Goal: Information Seeking & Learning: Learn about a topic

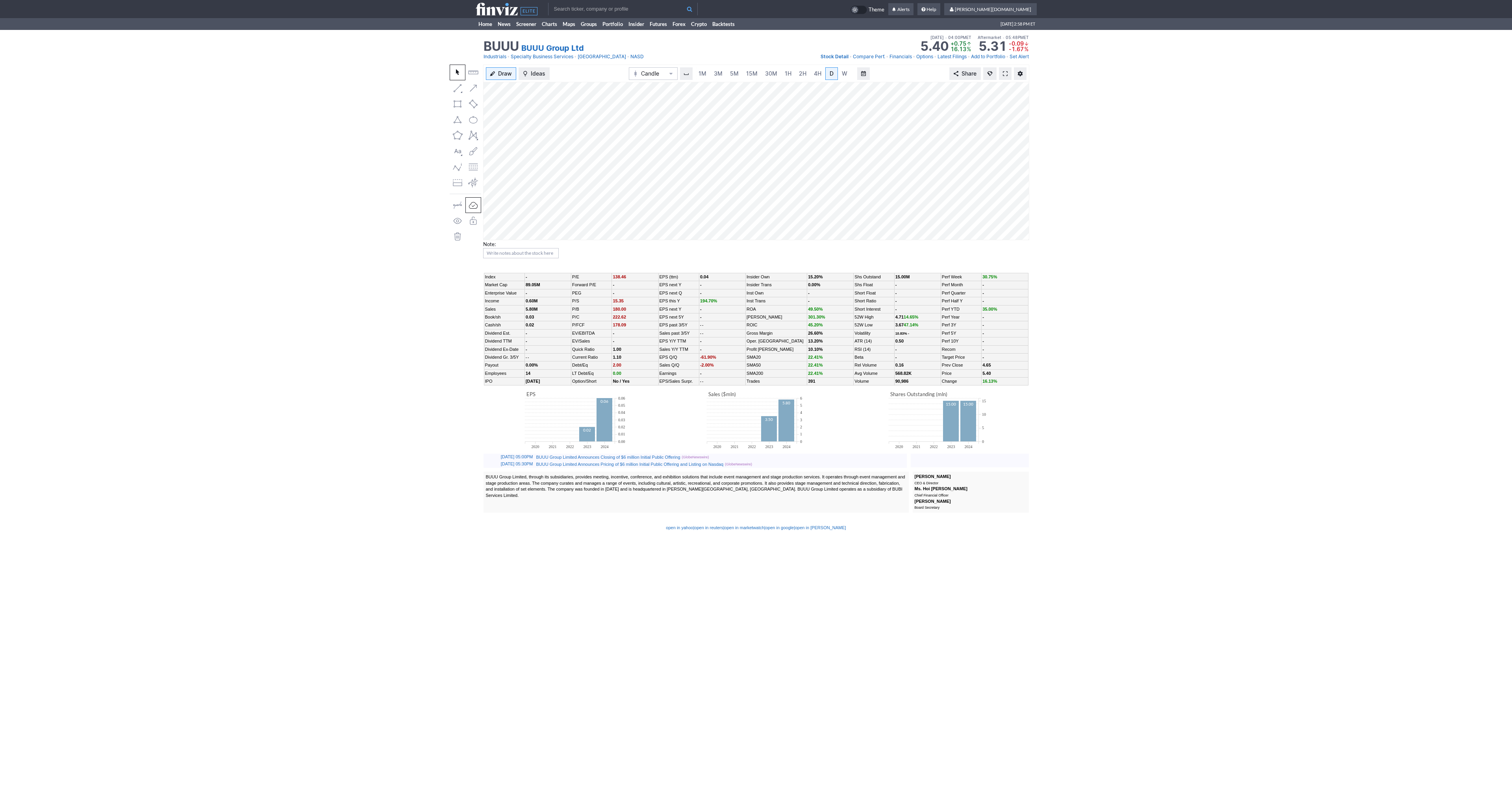
scroll to position [0, 8]
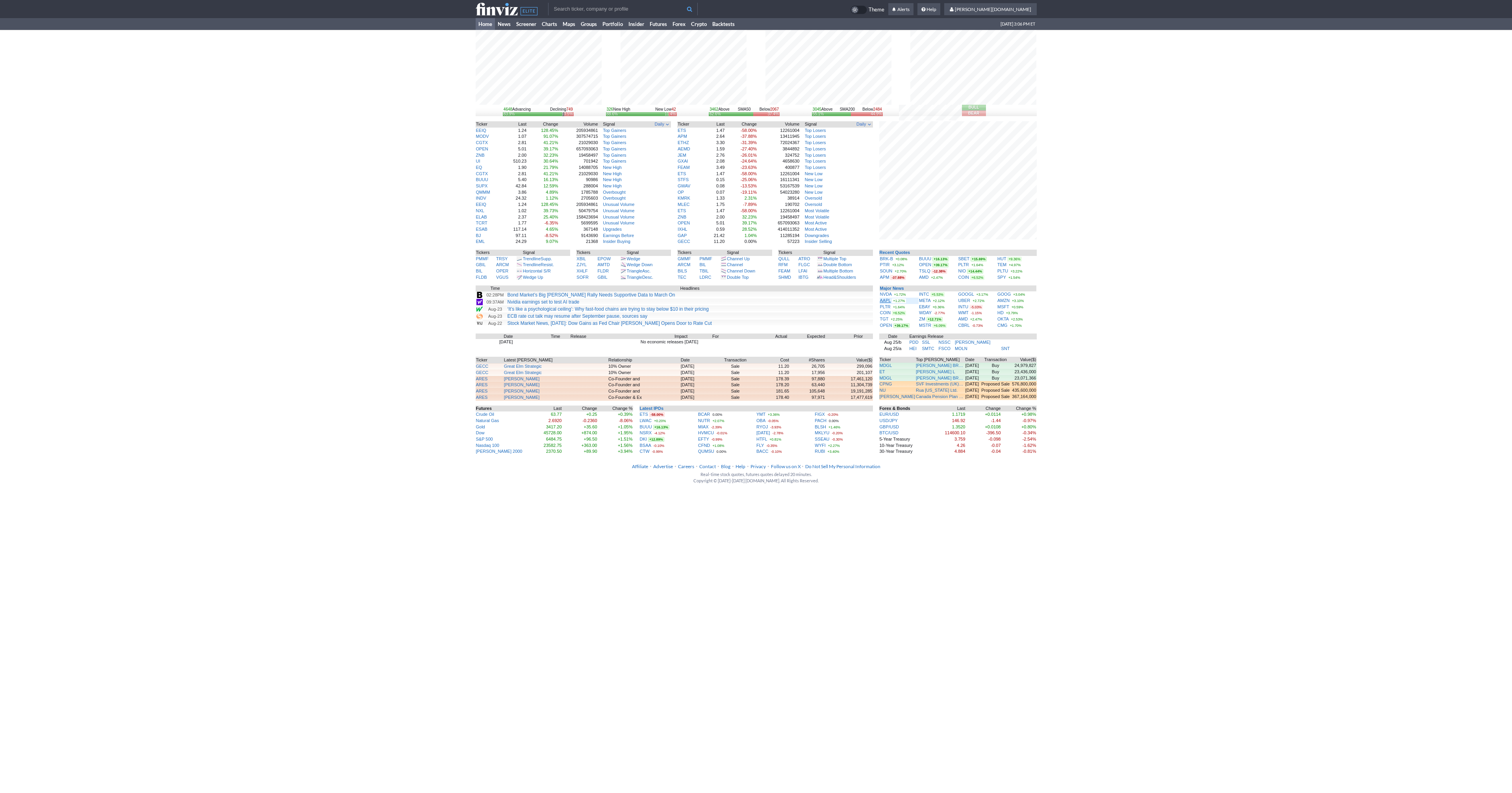
click at [885, 302] on link "AAPL" at bounding box center [885, 300] width 11 height 5
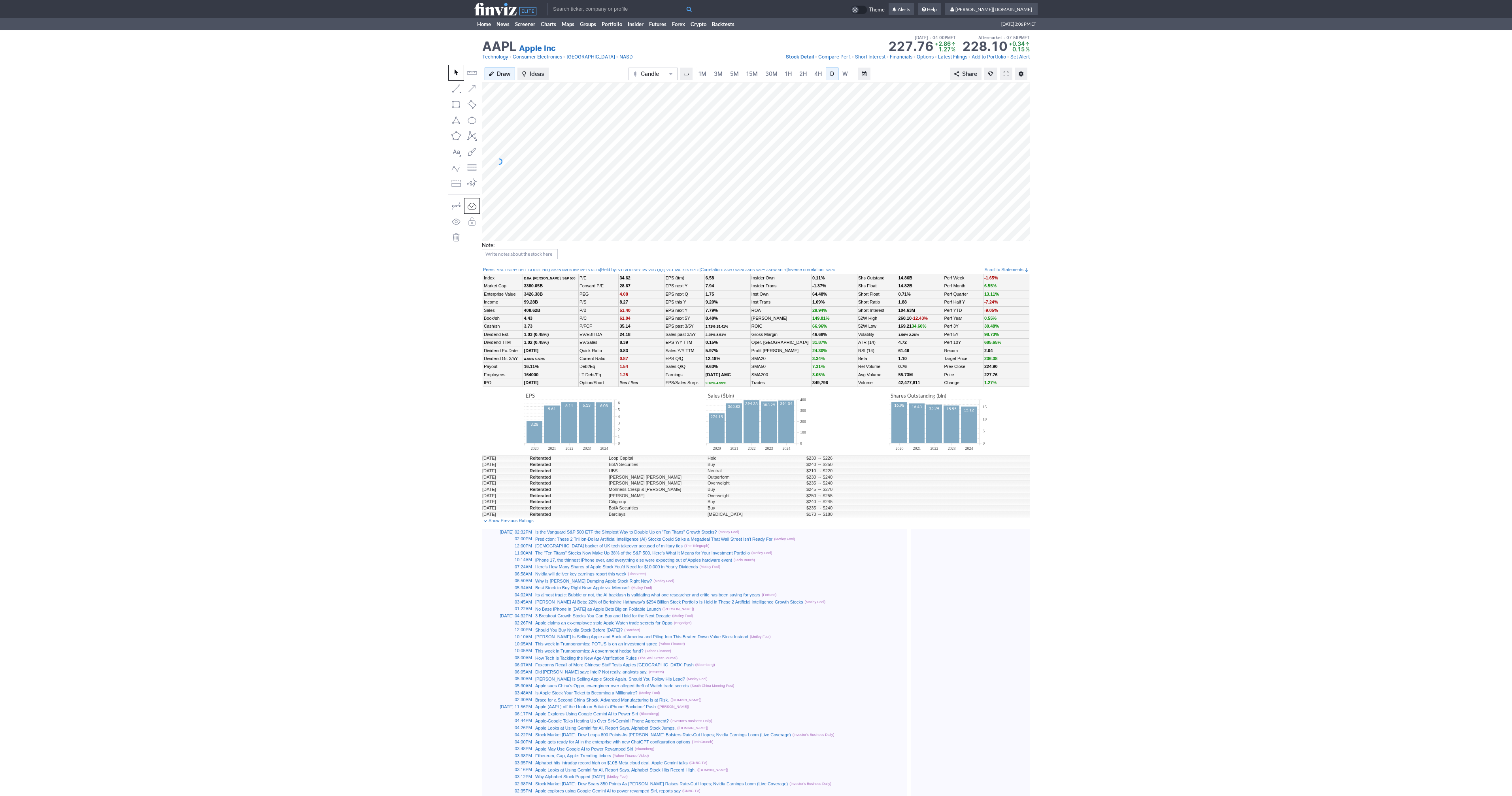
scroll to position [0, 8]
click at [1008, 76] on span at bounding box center [1006, 74] width 5 height 6
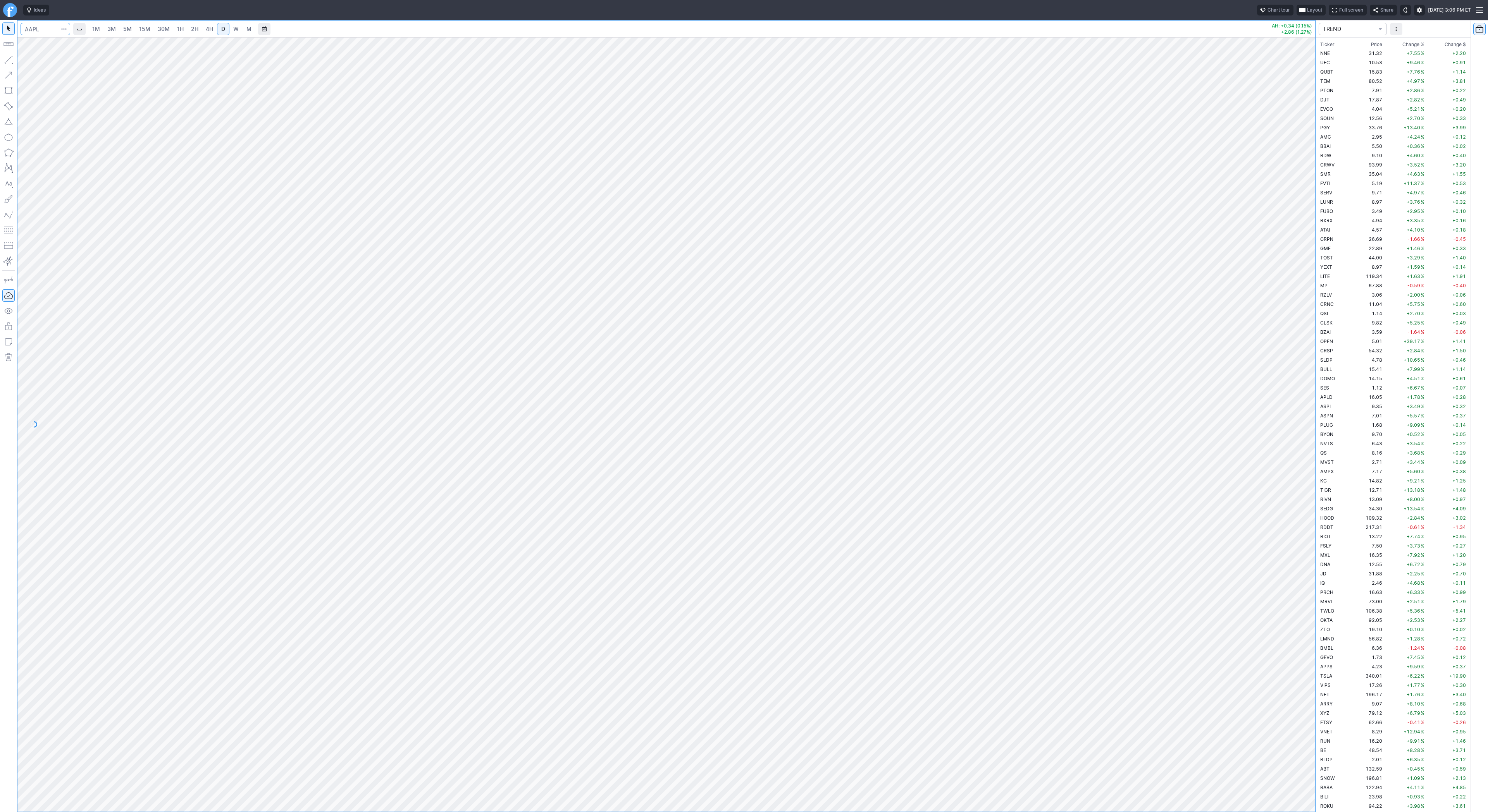
click at [41, 29] on input "Search" at bounding box center [45, 29] width 50 height 12
type input "eth"
click at [88, 145] on span "Eth ereum / USD" at bounding box center [107, 143] width 112 height 7
drag, startPoint x: 1302, startPoint y: 264, endPoint x: 1306, endPoint y: 412, distance: 148.1
click at [1315, 432] on div "1M 3M 5M 15M 30M 1H 2H 4H D W M +150.48 (3.14%) TREND Ticker Price Chg.% Change…" at bounding box center [744, 416] width 1488 height 792
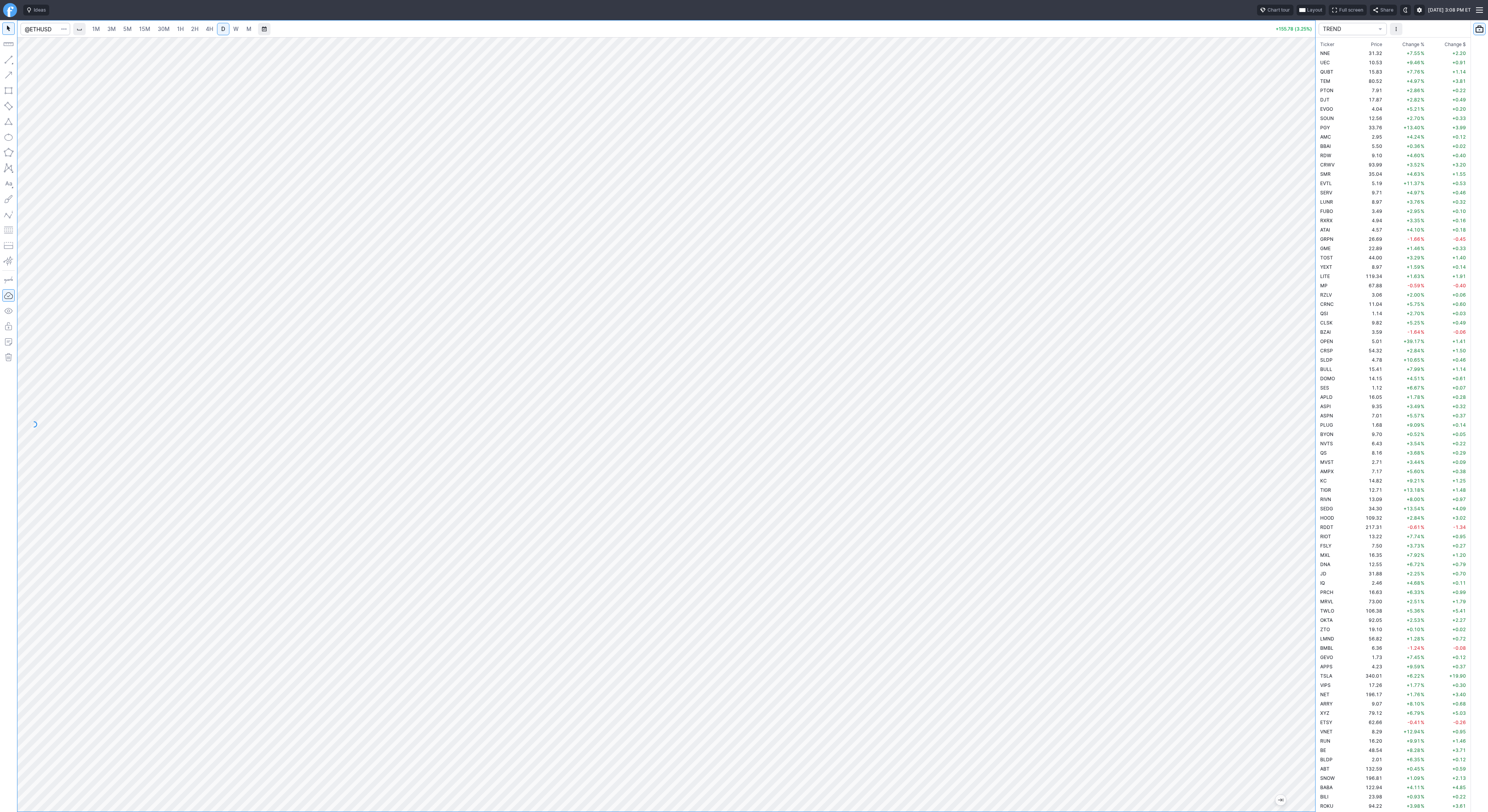
drag, startPoint x: 1309, startPoint y: 310, endPoint x: 1301, endPoint y: 369, distance: 59.5
click at [1306, 376] on div at bounding box center [1307, 423] width 16 height 755
click at [1326, 200] on span "LUNR" at bounding box center [1326, 201] width 13 height 6
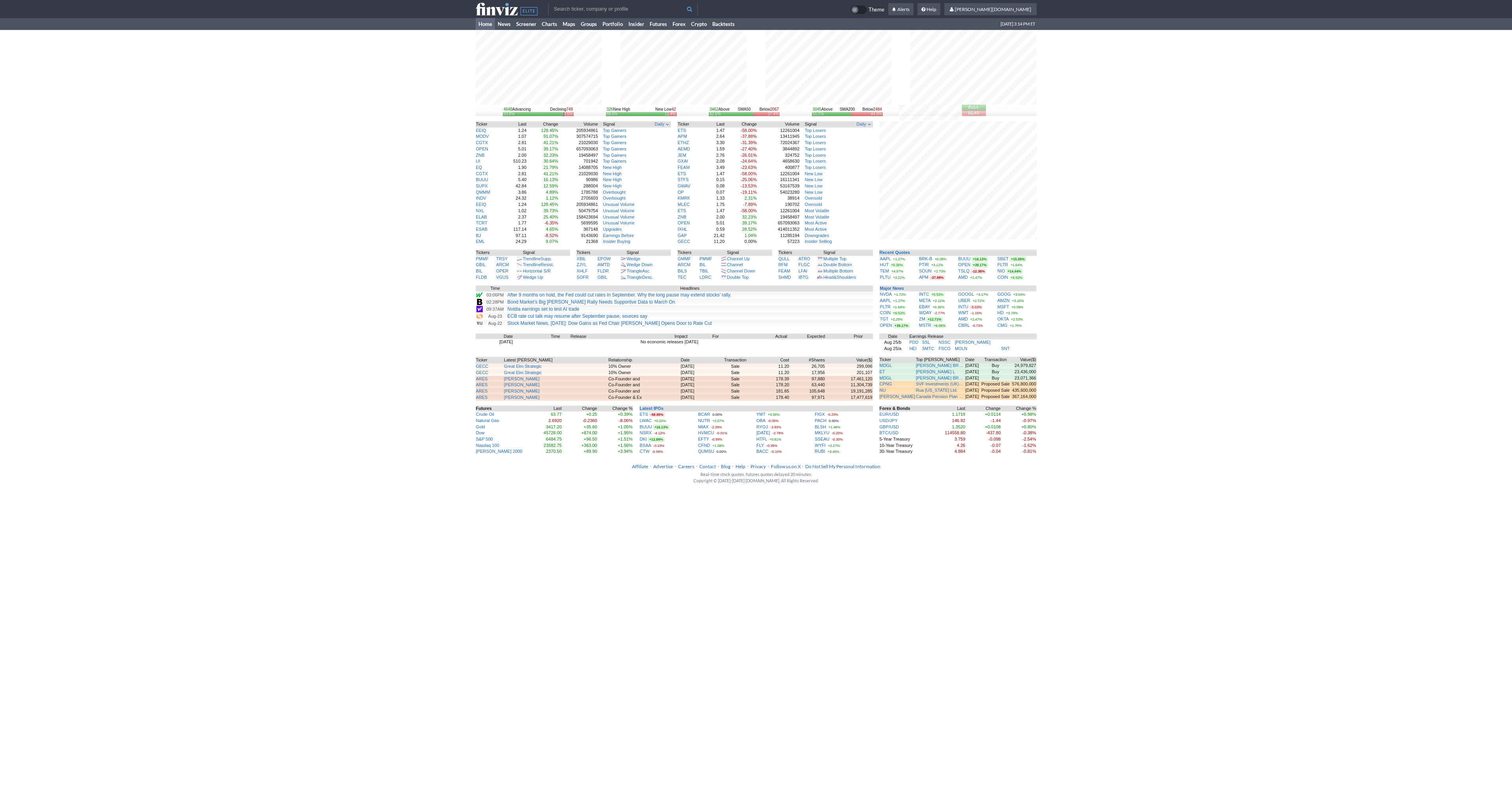
click at [370, 70] on div "4648 Advancing Declining 749 83.9% 13.5% 326 New High New Low 42 88.6% 11.4% 34…" at bounding box center [756, 242] width 1512 height 425
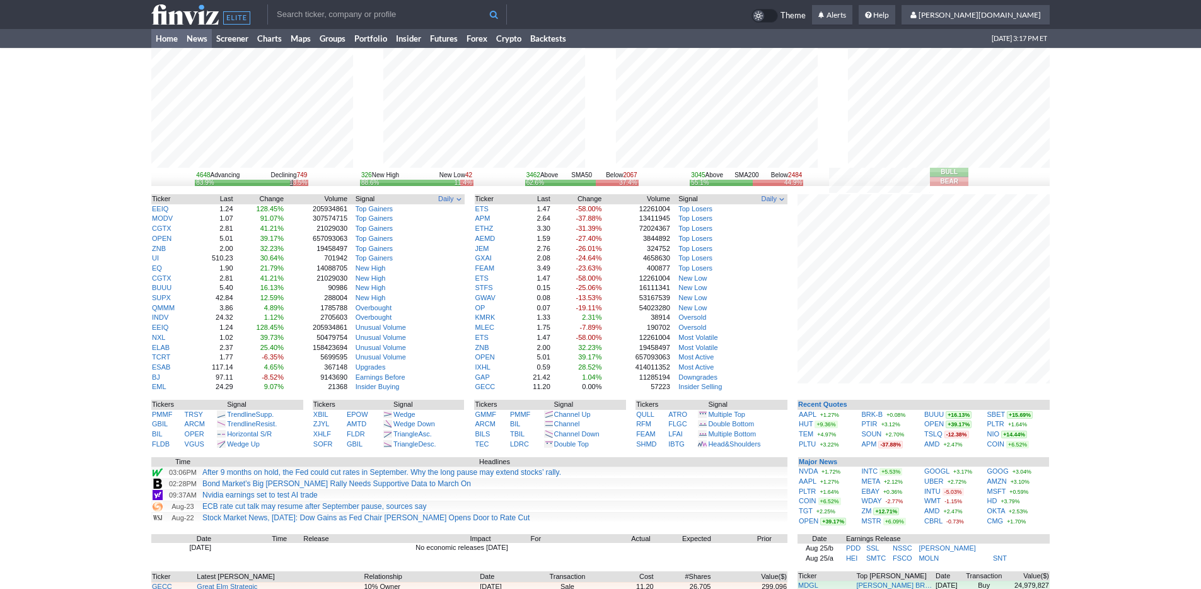
click at [204, 34] on link "News" at bounding box center [197, 38] width 30 height 19
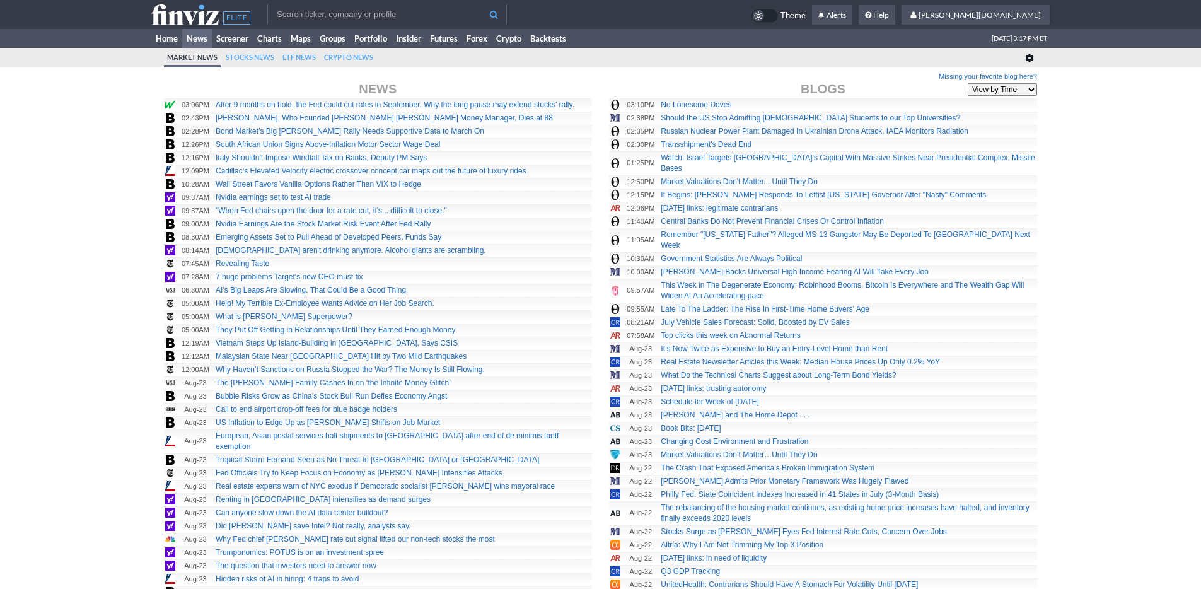
click at [243, 39] on link "Screener" at bounding box center [232, 38] width 41 height 19
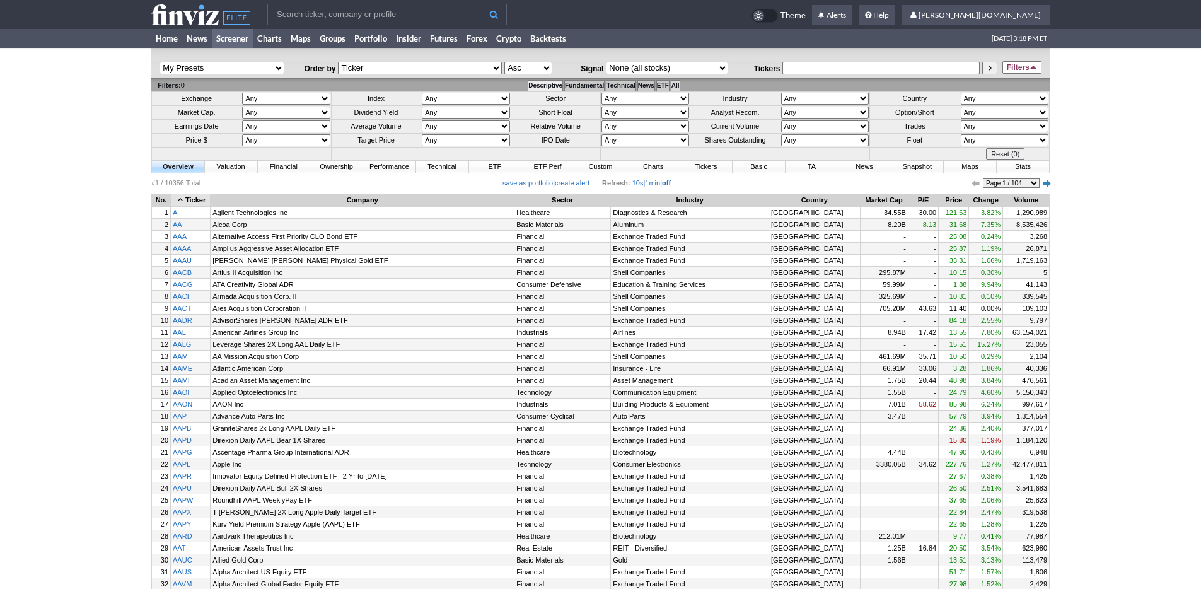
click at [680, 84] on td "All" at bounding box center [675, 85] width 9 height 11
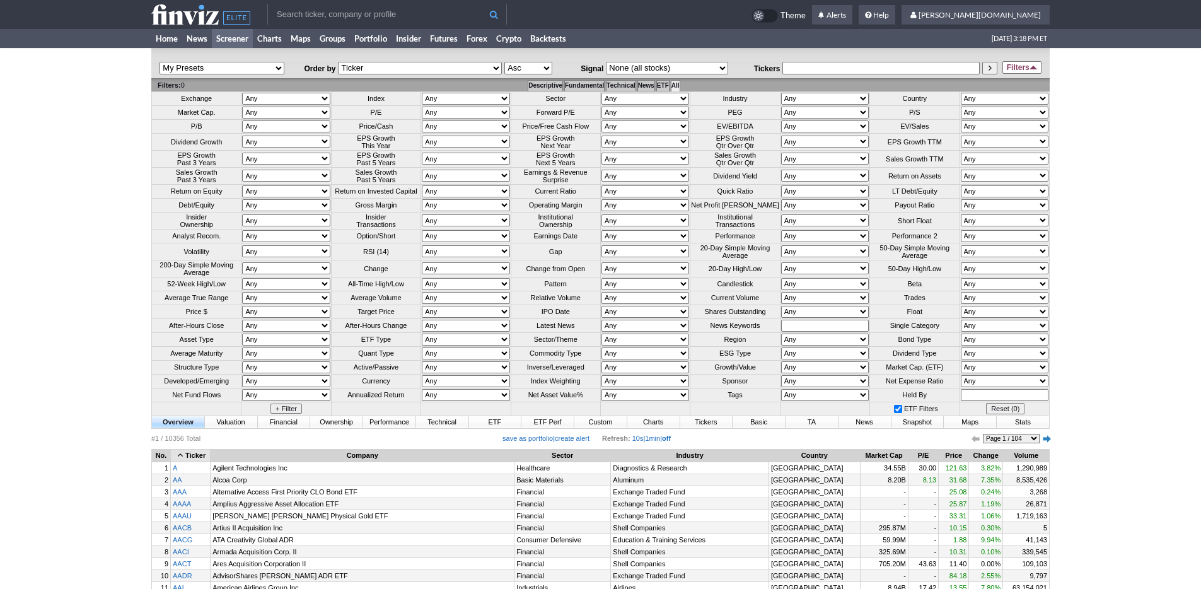
click at [285, 116] on select "Any Mega ($200bln and more) Large ($10bln to $200bln) Mid ($2bln to $10bln) Sma…" at bounding box center [286, 113] width 88 height 12
select select "smallover"
click at [242, 107] on select "Any Mega ($200bln and more) Large ($10bln to $200bln) Mid ($2bln to $10bln) Sma…" at bounding box center [286, 113] width 88 height 12
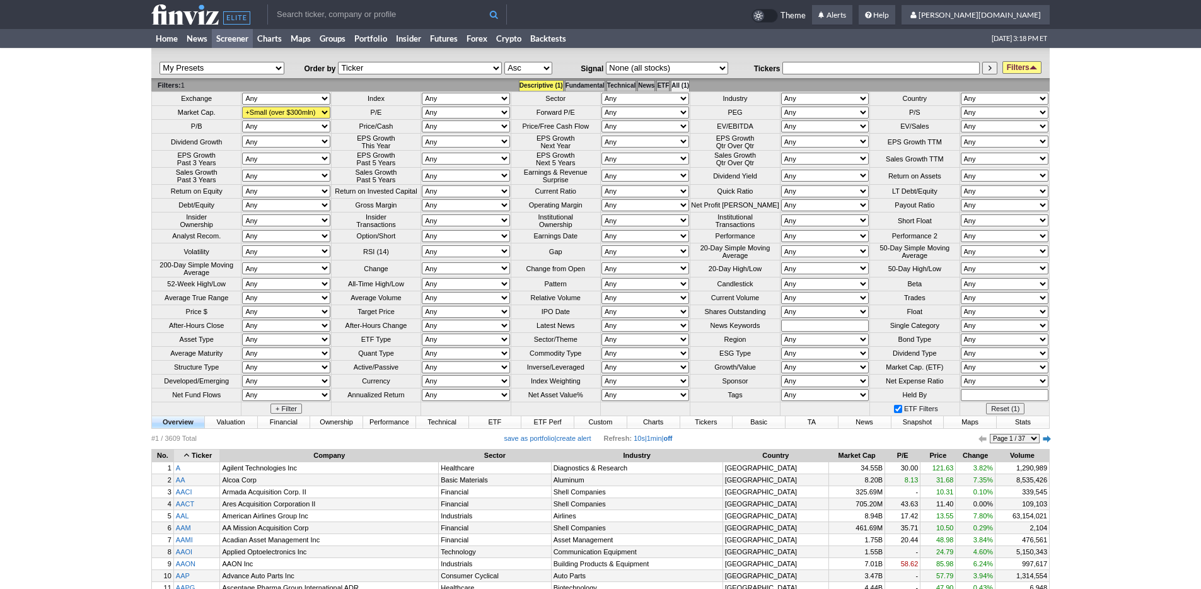
click at [801, 304] on select "Any Under 50K Under 100K Under 500K Under 750K Under 1M Over 0 Over 50K Over 10…" at bounding box center [825, 298] width 88 height 12
select select "o1000"
click at [781, 304] on select "Any Under 50K Under 100K Under 500K Under 750K Under 1M Over 0 Over 50K Over 10…" at bounding box center [825, 298] width 88 height 12
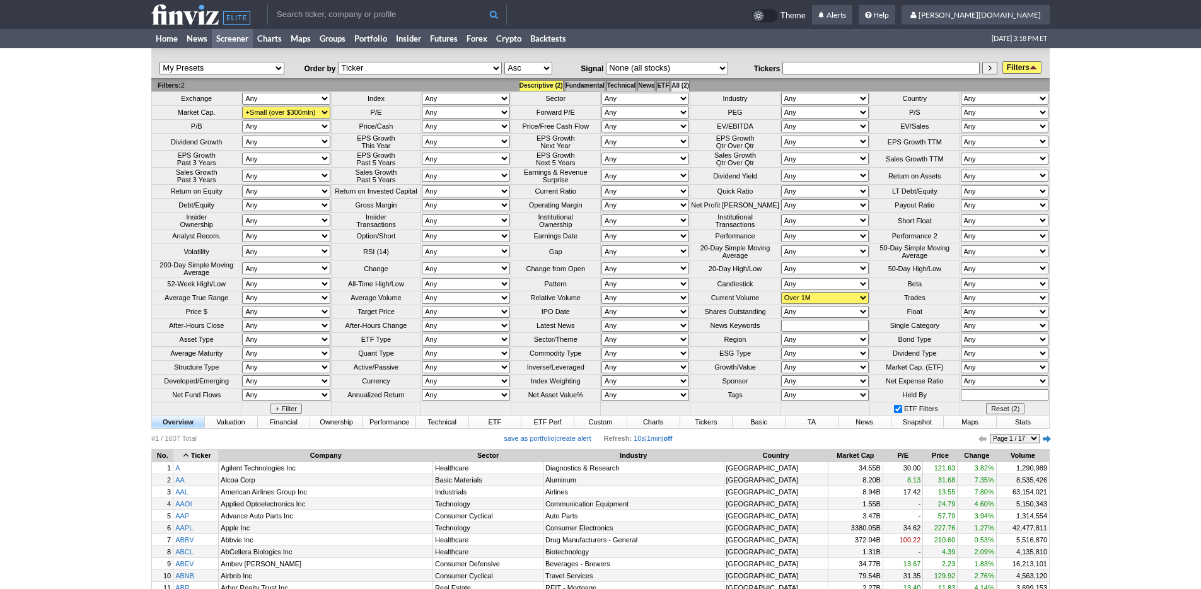
click at [1034, 65] on link "Filters" at bounding box center [1022, 67] width 39 height 13
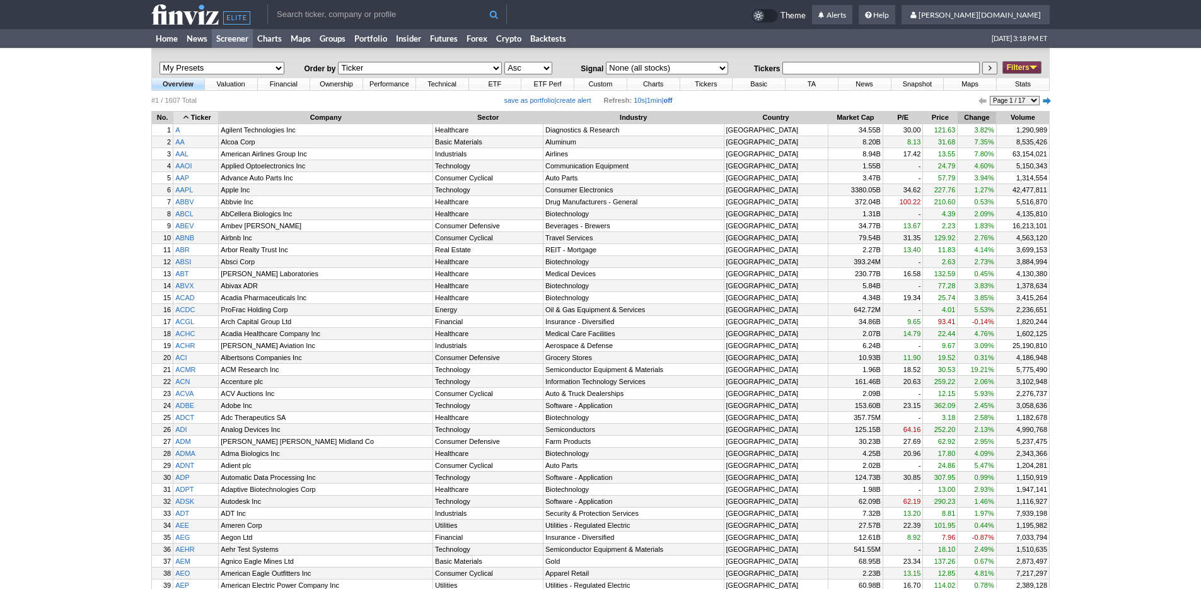
click at [968, 117] on th "Change" at bounding box center [977, 118] width 38 height 13
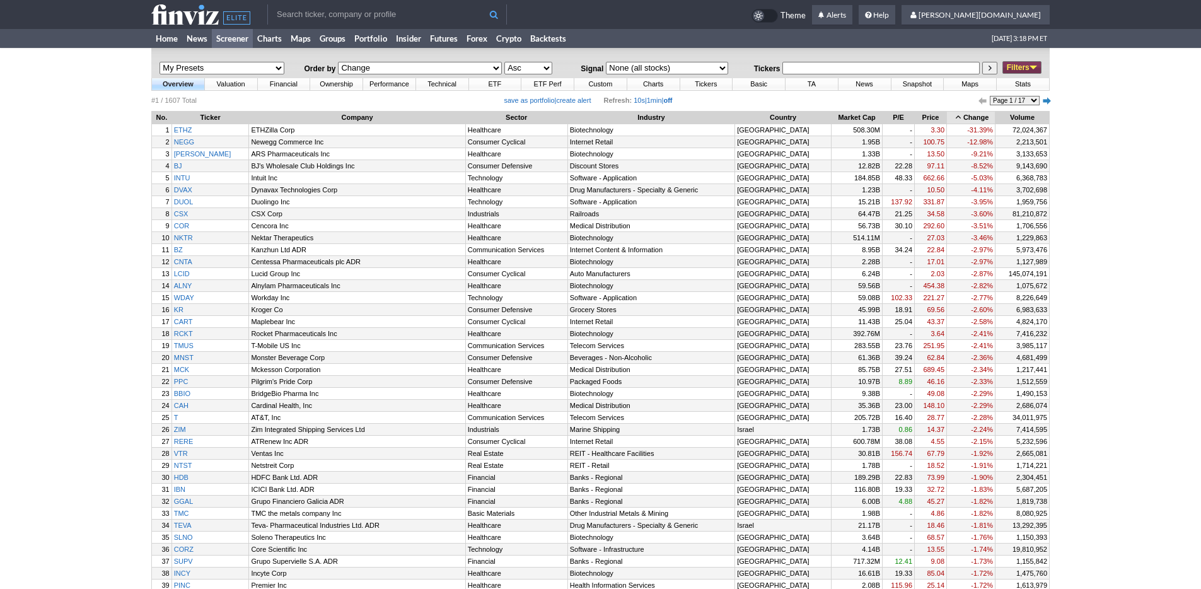
click at [969, 115] on th "Change" at bounding box center [971, 118] width 48 height 13
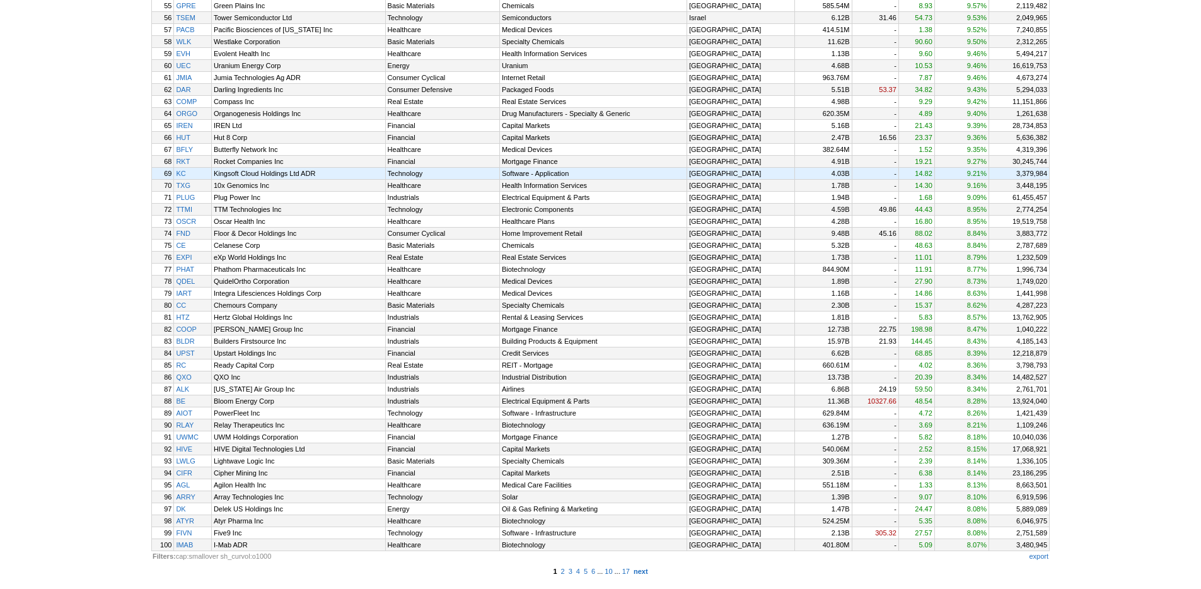
scroll to position [868, 0]
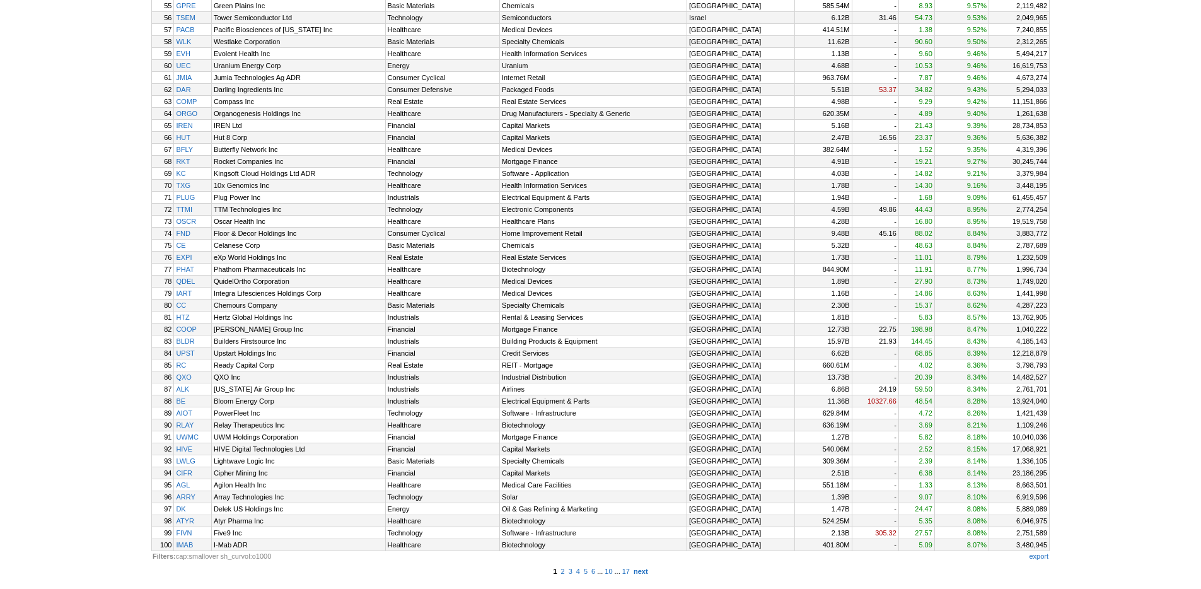
click at [887, 559] on td "Filters: cap:smallover sh_curvol:o1000" at bounding box center [532, 556] width 762 height 10
click at [648, 574] on b "next" at bounding box center [641, 572] width 15 height 8
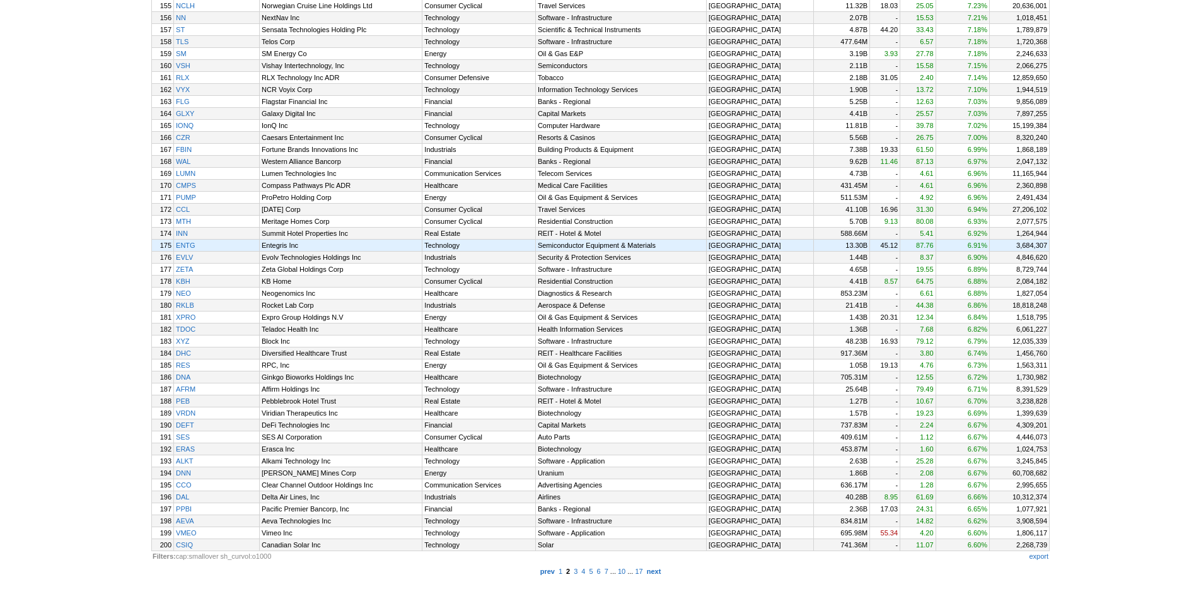
scroll to position [868, 0]
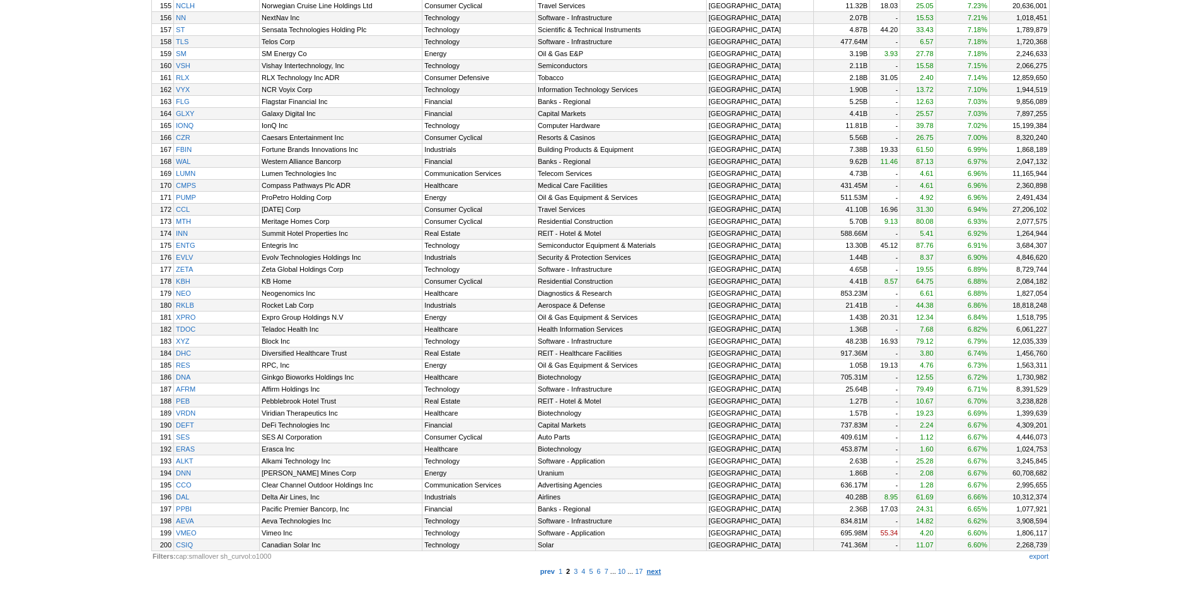
click at [662, 569] on b "next" at bounding box center [654, 572] width 15 height 8
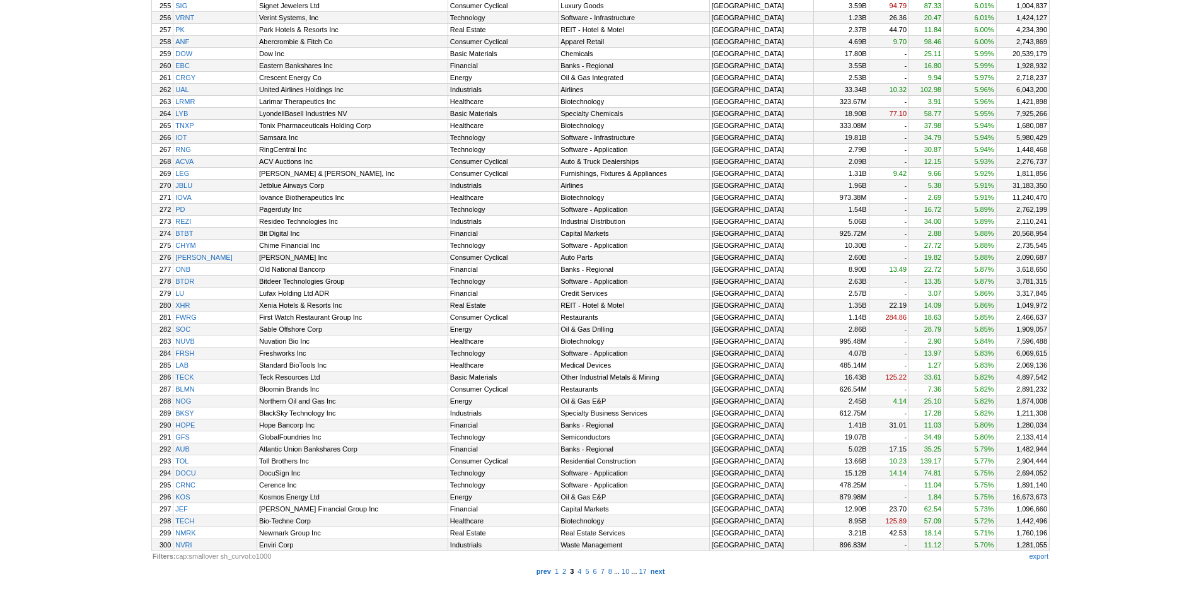
scroll to position [868, 0]
click at [665, 568] on b "next" at bounding box center [658, 572] width 15 height 8
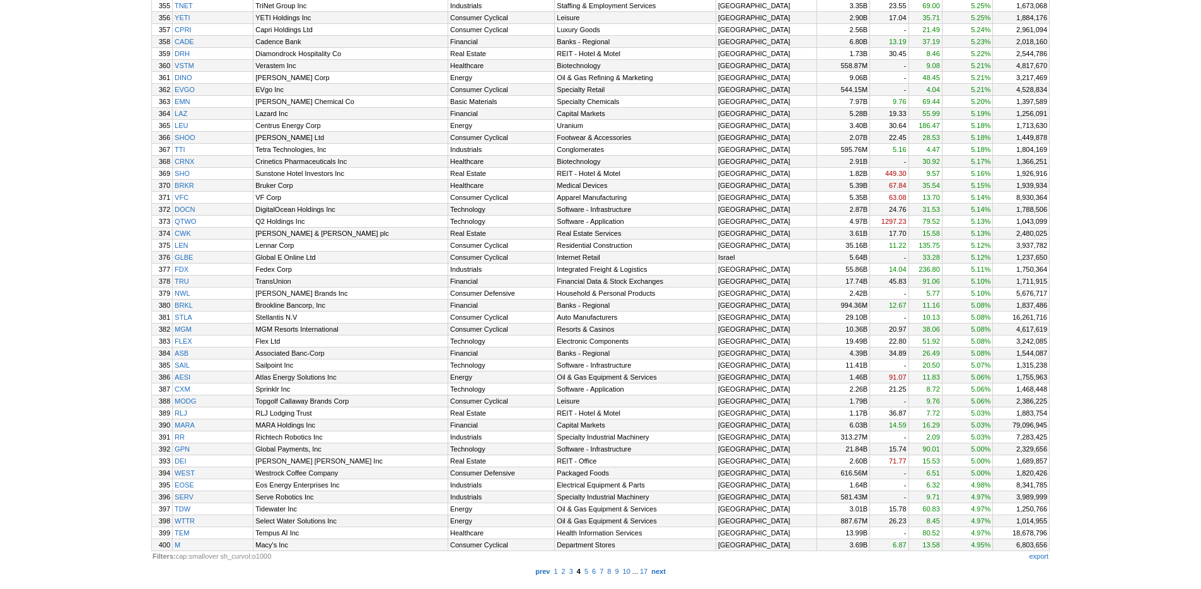
scroll to position [868, 0]
click at [666, 569] on b "next" at bounding box center [658, 572] width 15 height 8
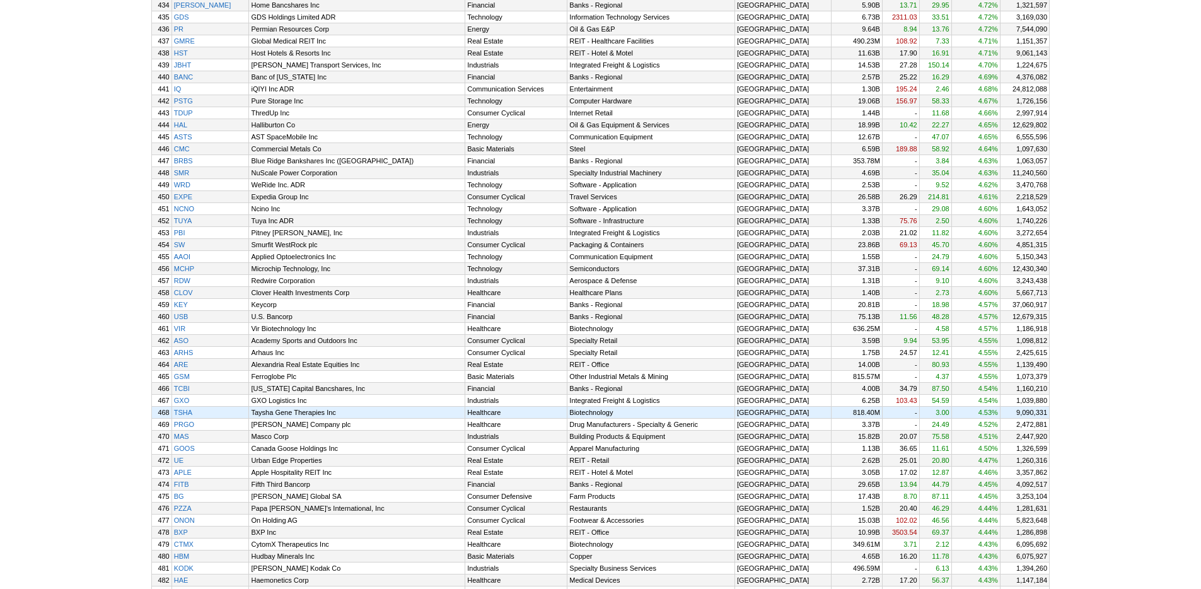
scroll to position [868, 0]
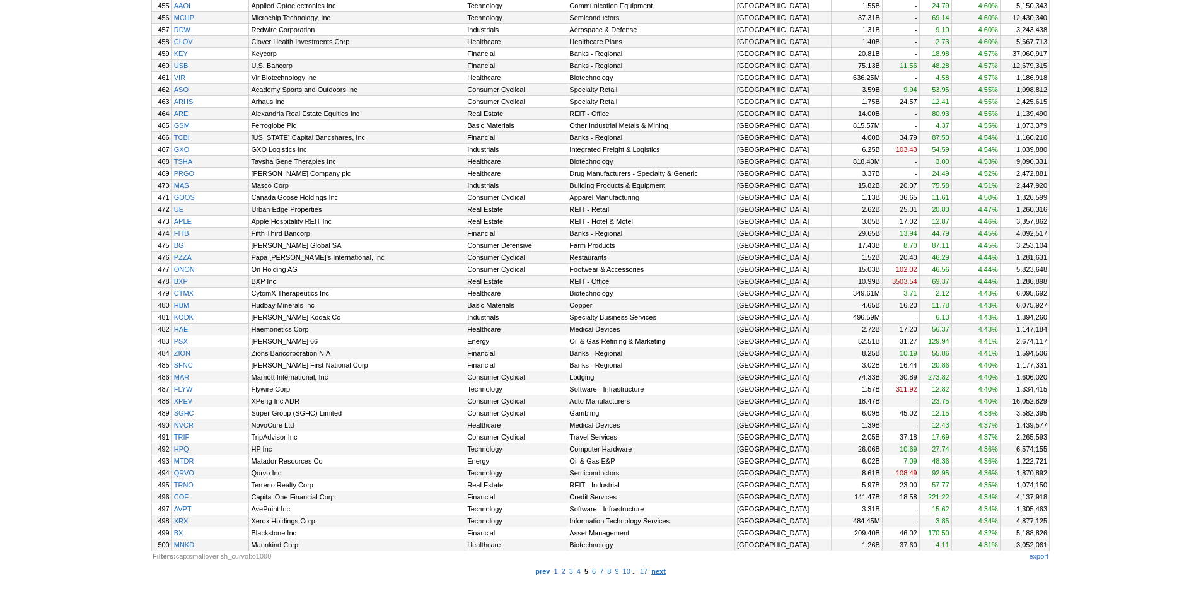
click at [666, 568] on b "next" at bounding box center [658, 572] width 15 height 8
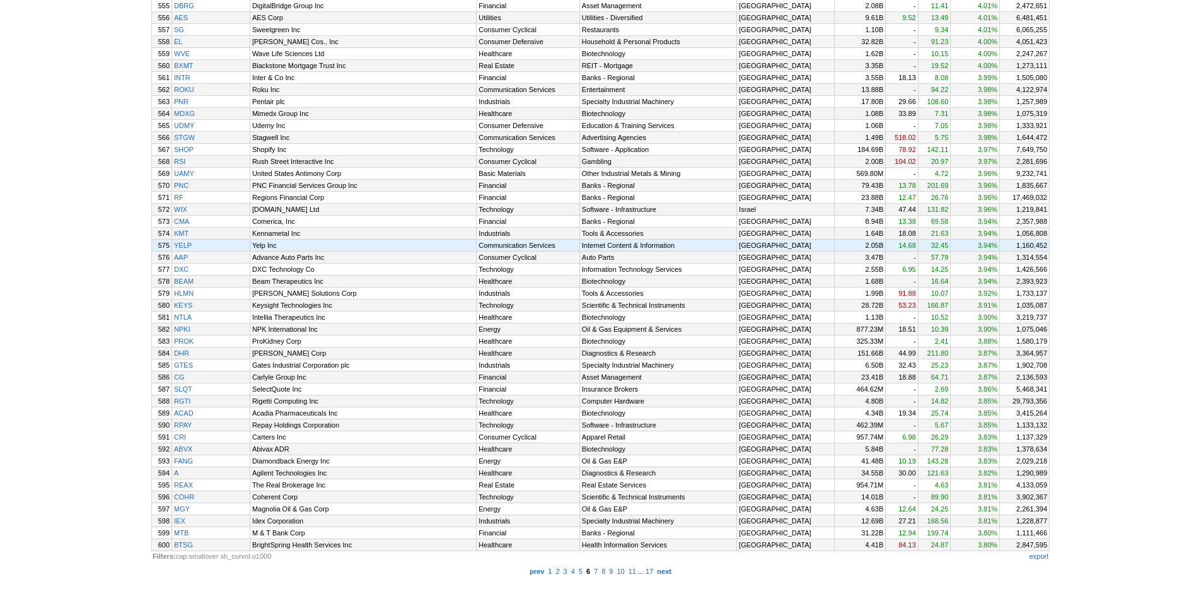
scroll to position [868, 0]
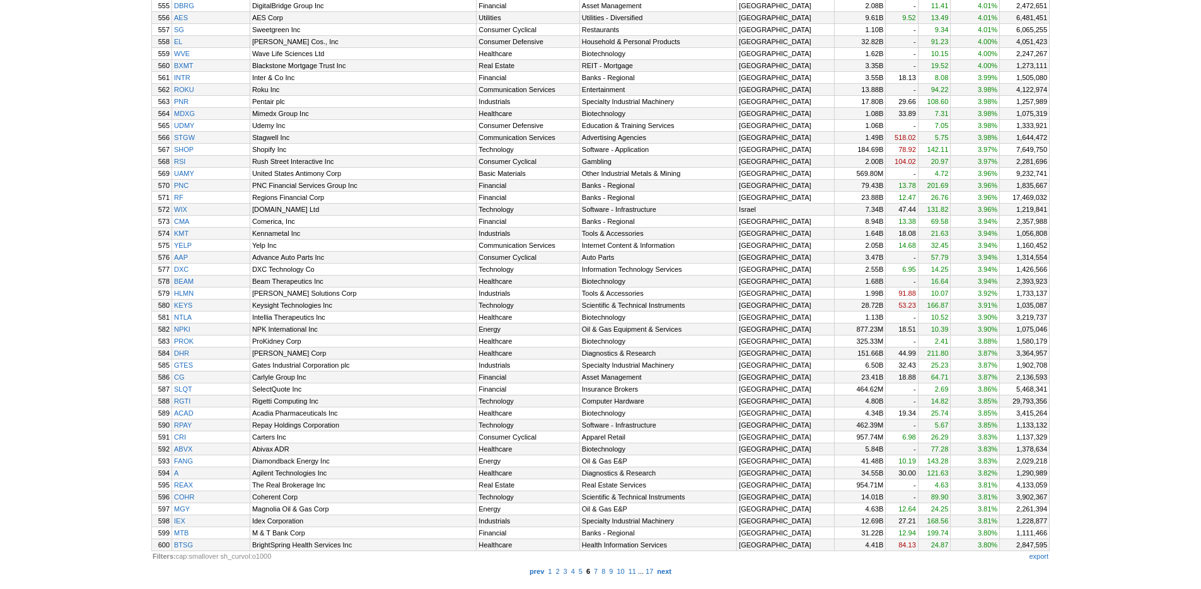
click at [686, 571] on td "prev 1 2 3 4 5 6 7 8 9 10 11 ... 17 next" at bounding box center [600, 571] width 899 height 10
click at [672, 571] on b "next" at bounding box center [664, 572] width 15 height 8
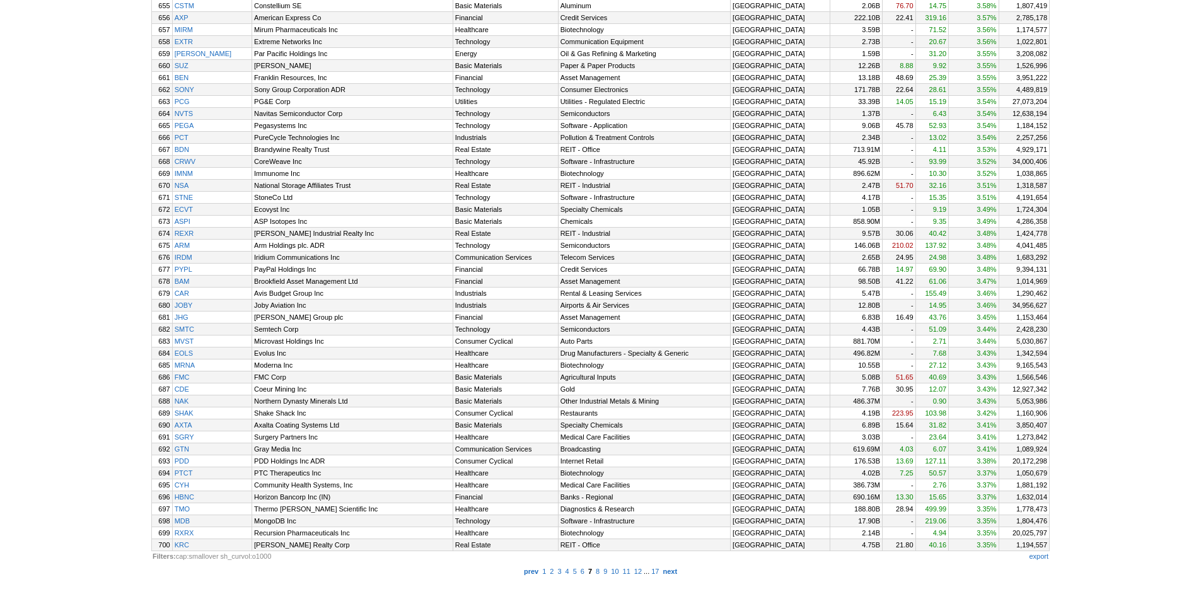
scroll to position [868, 0]
click at [677, 569] on b "next" at bounding box center [670, 572] width 15 height 8
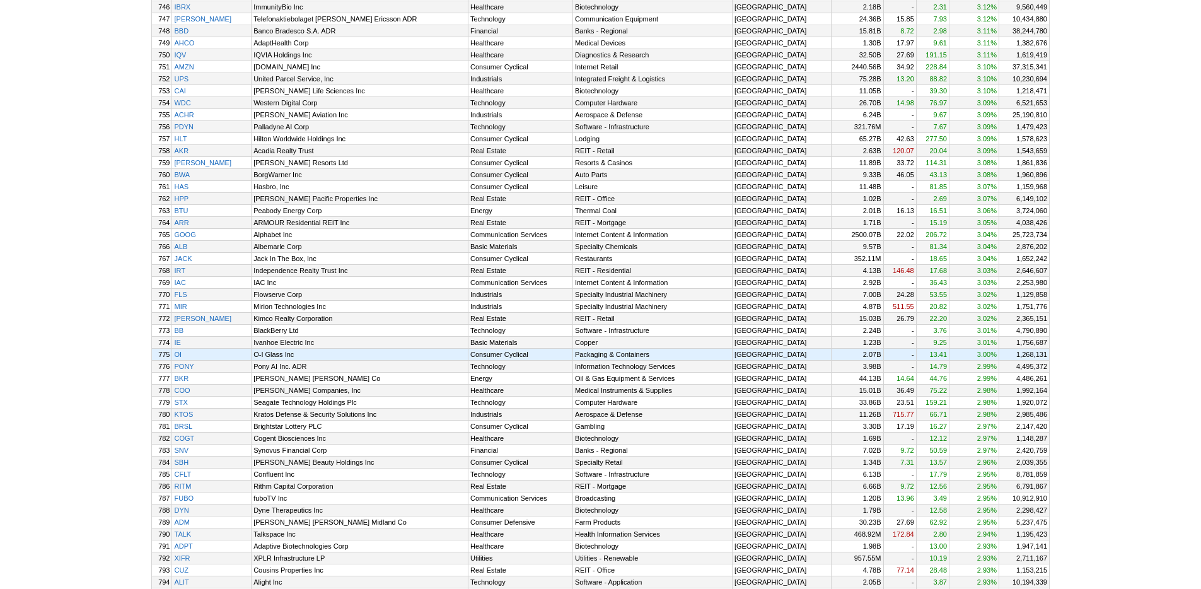
scroll to position [868, 0]
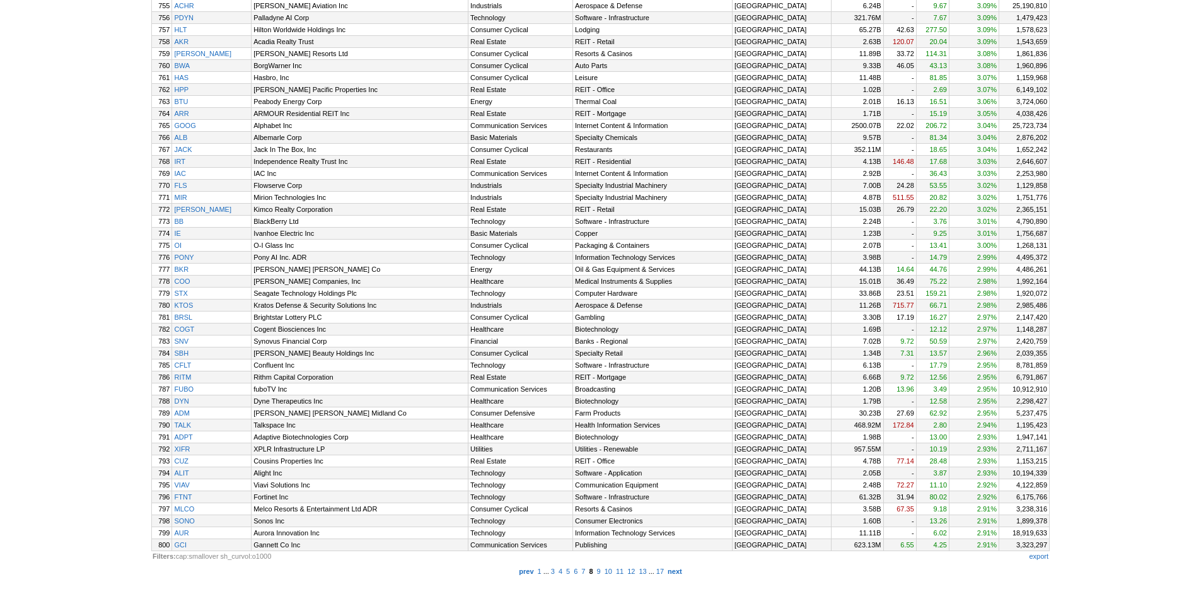
click at [700, 569] on td "prev 1 ... 3 4 5 6 7 8 9 10 11 12 13 ... 17 next" at bounding box center [600, 571] width 899 height 10
click at [682, 570] on b "next" at bounding box center [675, 572] width 15 height 8
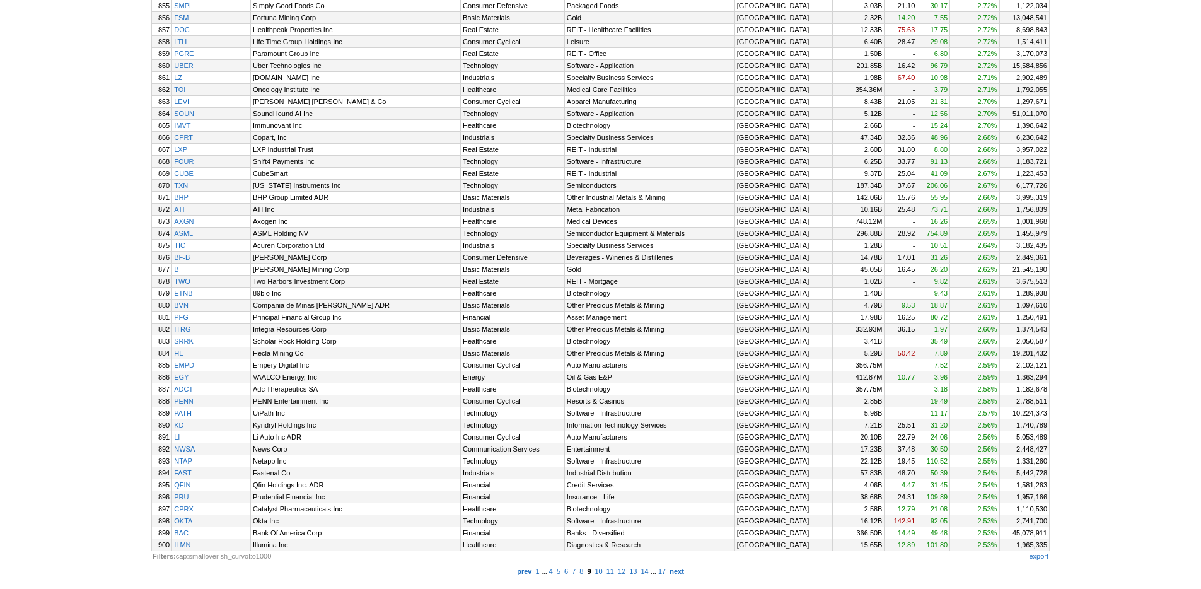
scroll to position [868, 0]
click at [534, 573] on link "1" at bounding box center [538, 571] width 8 height 11
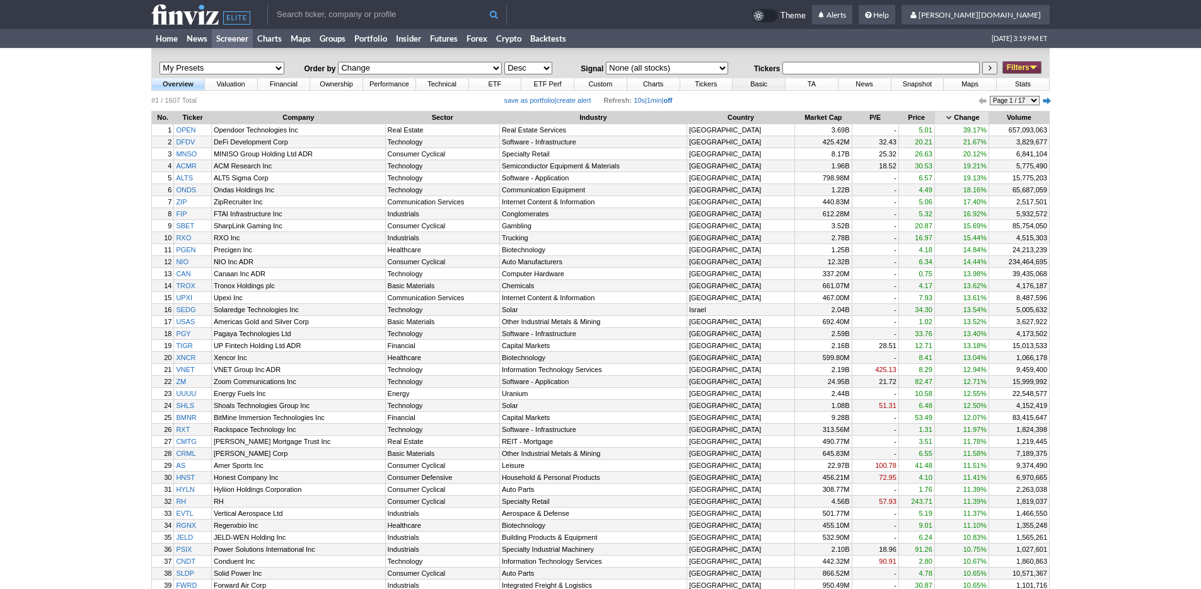
click at [764, 85] on link "Basic" at bounding box center [759, 84] width 52 height 12
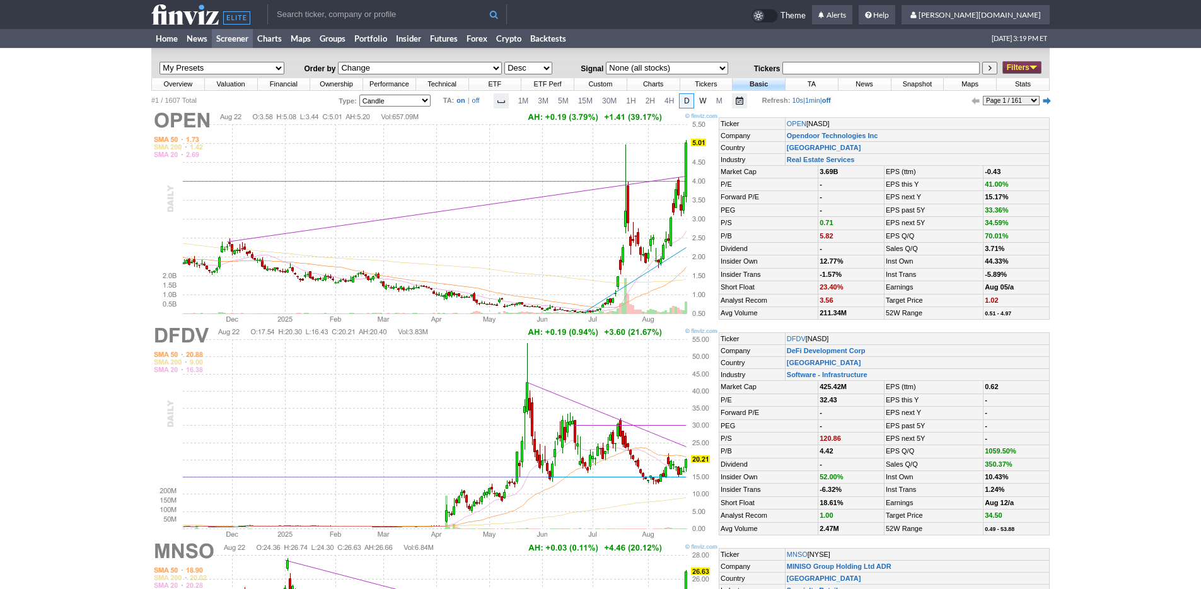
click at [699, 100] on span "W" at bounding box center [702, 100] width 7 height 9
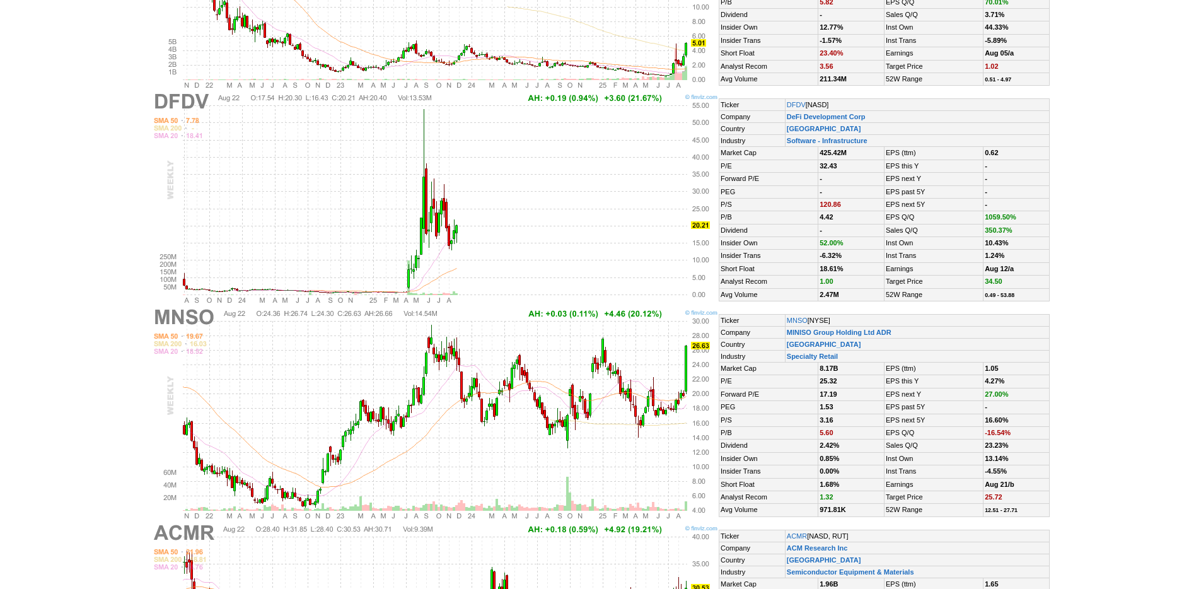
scroll to position [457, 0]
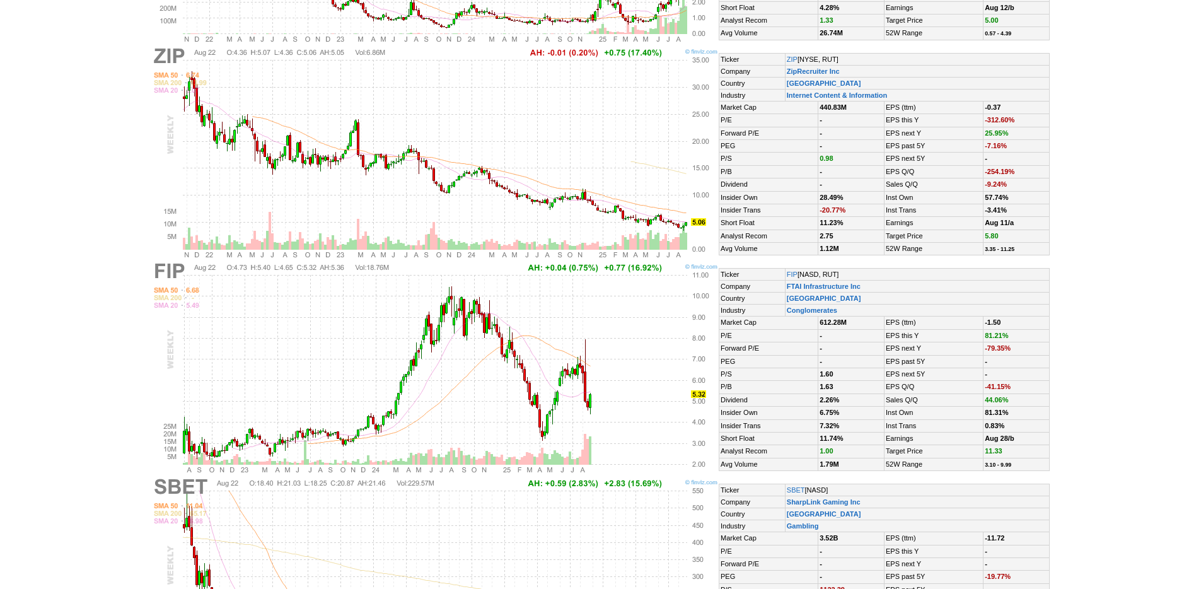
scroll to position [1396, 0]
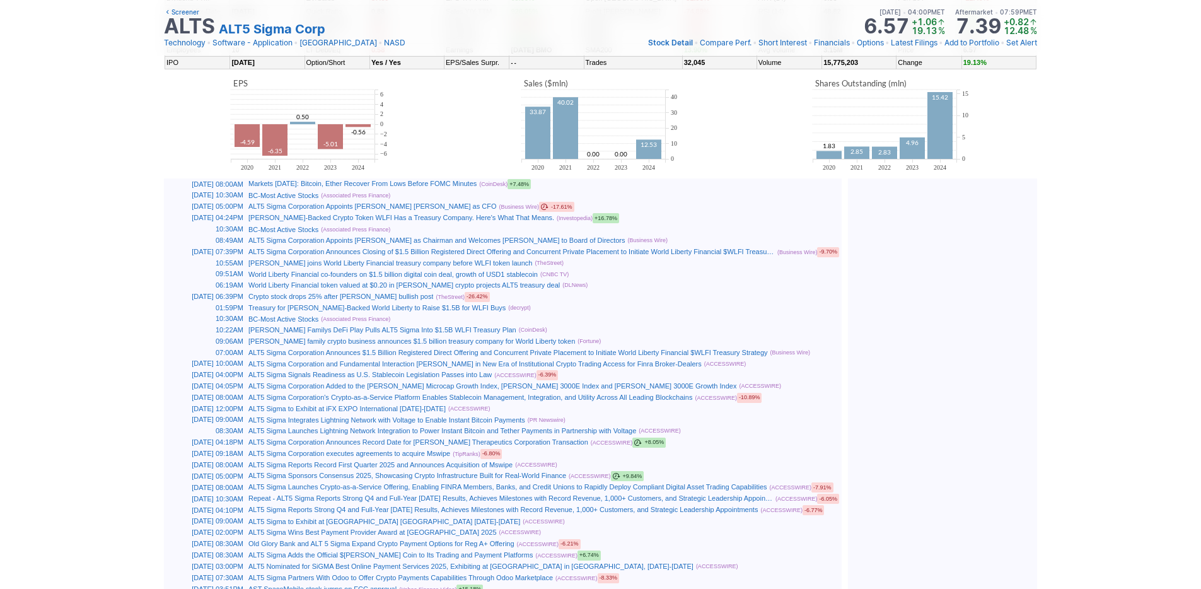
scroll to position [356, 0]
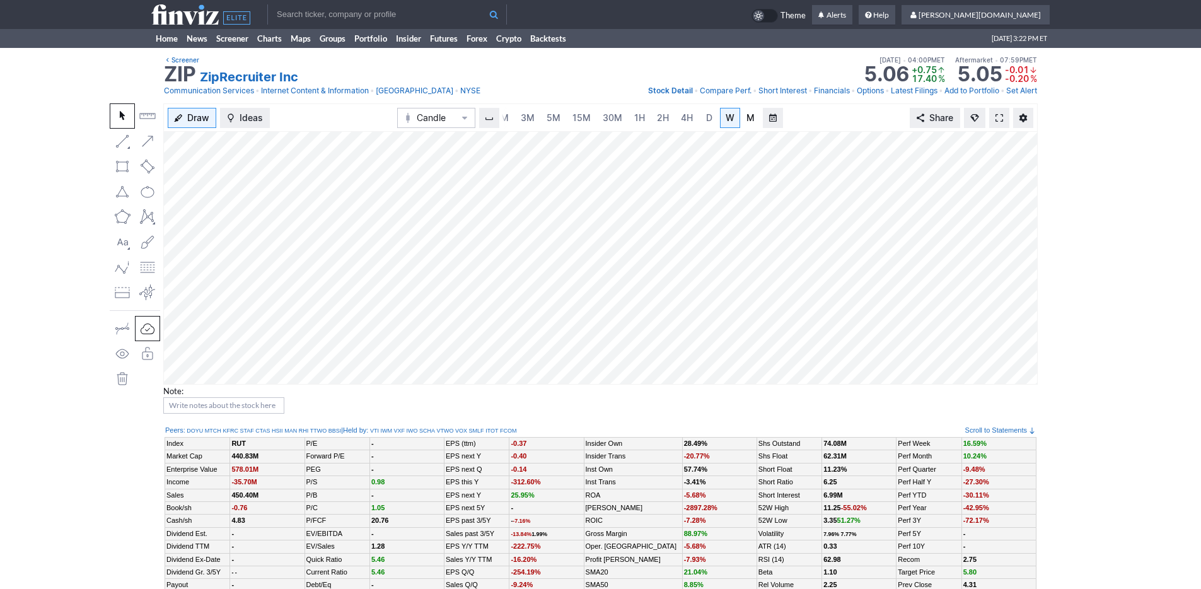
click at [747, 117] on span "M" at bounding box center [751, 117] width 8 height 11
click at [716, 121] on link "D" at bounding box center [709, 118] width 20 height 20
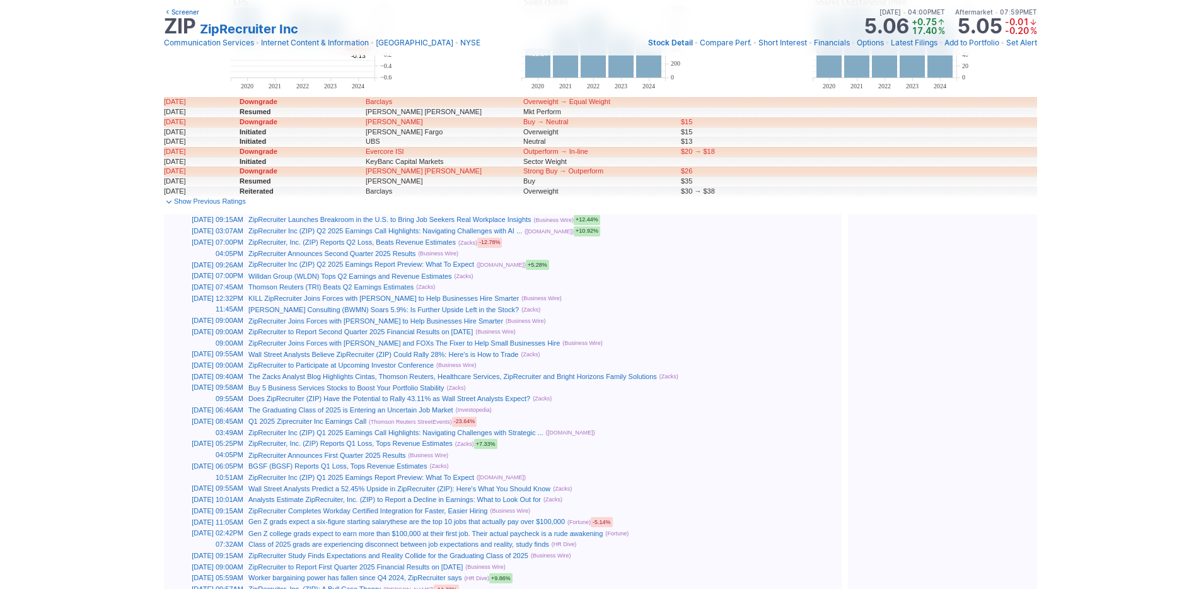
scroll to position [676, 0]
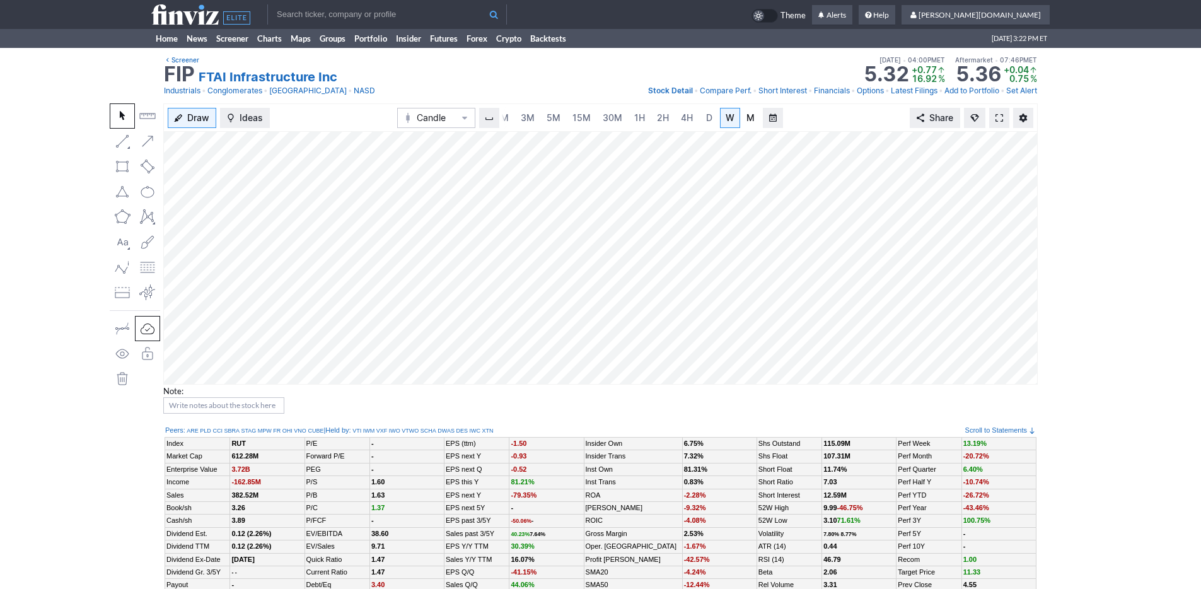
click at [741, 119] on link "M" at bounding box center [751, 118] width 20 height 20
click at [685, 117] on span "4H" at bounding box center [687, 117] width 12 height 11
click at [713, 120] on link "D" at bounding box center [709, 118] width 20 height 20
click at [730, 125] on link "W" at bounding box center [730, 118] width 20 height 20
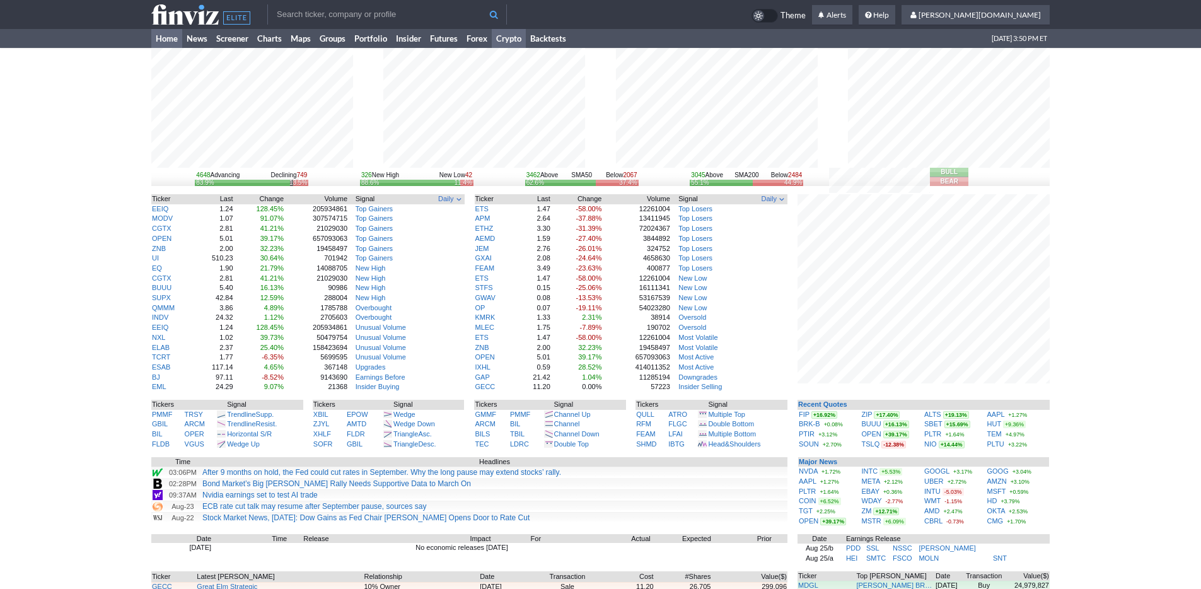
click at [503, 41] on link "Crypto" at bounding box center [509, 38] width 34 height 19
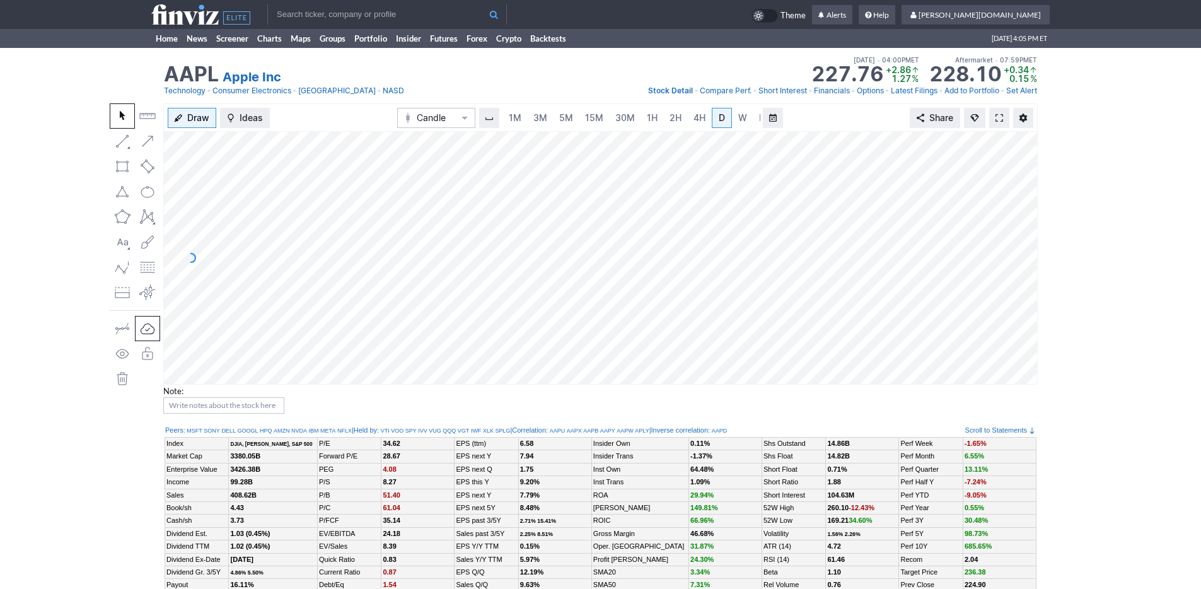
scroll to position [0, 13]
